Goal: Find specific page/section: Find specific page/section

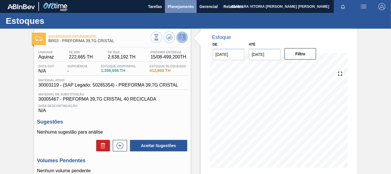
click at [178, 7] on span "Planejamento" at bounding box center [181, 6] width 26 height 7
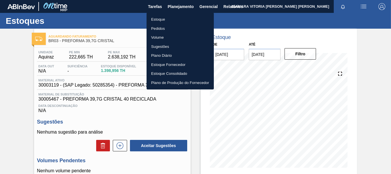
click at [159, 28] on li "Pedidos" at bounding box center [180, 28] width 67 height 9
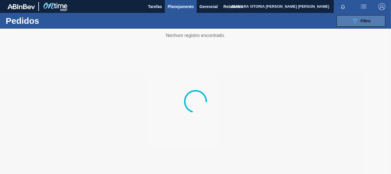
click at [377, 19] on button "089F7B8B-B2A5-4AFE-B5C0-19BA573D28AC Filtro" at bounding box center [360, 20] width 49 height 11
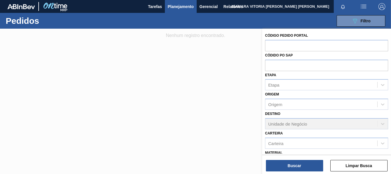
scroll to position [68, 0]
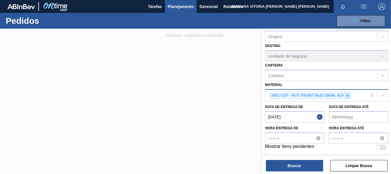
click at [348, 96] on icon at bounding box center [347, 95] width 4 height 4
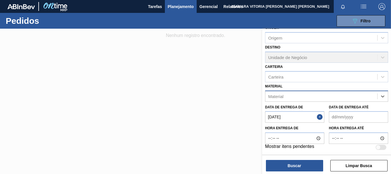
paste input "30030691"
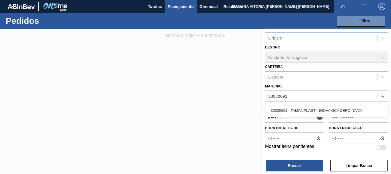
type input "30030691"
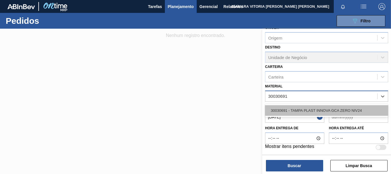
click at [303, 110] on div "30030691 - TAMPA PLAST INNOVA GCA ZERO NIV24" at bounding box center [326, 110] width 123 height 11
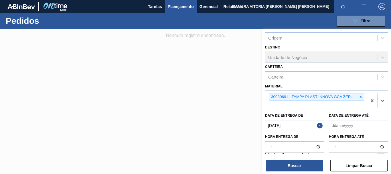
scroll to position [68, 0]
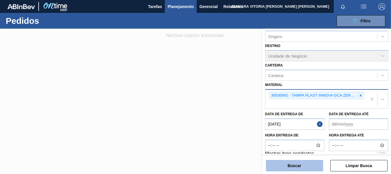
click at [306, 163] on button "Buscar" at bounding box center [294, 165] width 57 height 11
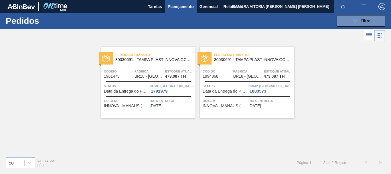
click at [144, 75] on span "BR18 - [GEOGRAPHIC_DATA]" at bounding box center [148, 76] width 29 height 4
